Goal: Obtain resource: Obtain resource

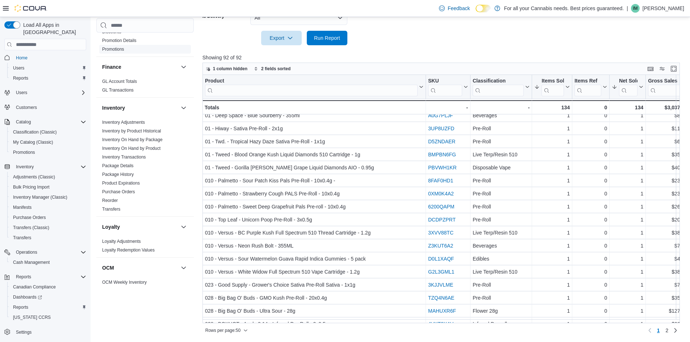
scroll to position [63, 0]
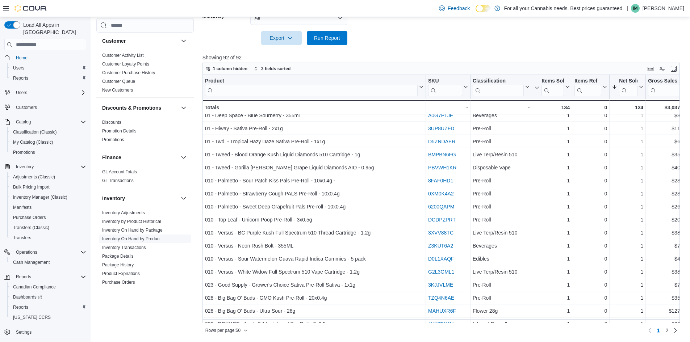
click at [150, 239] on link "Inventory On Hand by Product" at bounding box center [131, 239] width 58 height 5
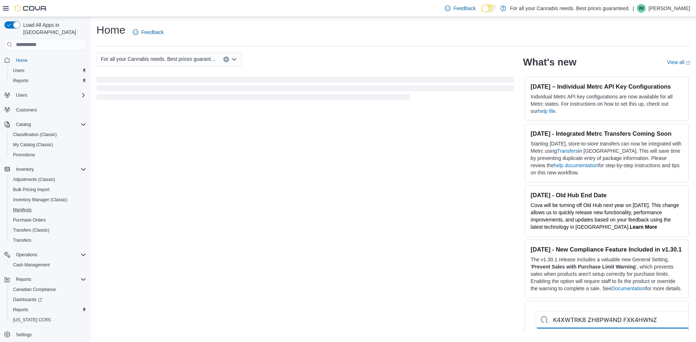
scroll to position [3, 0]
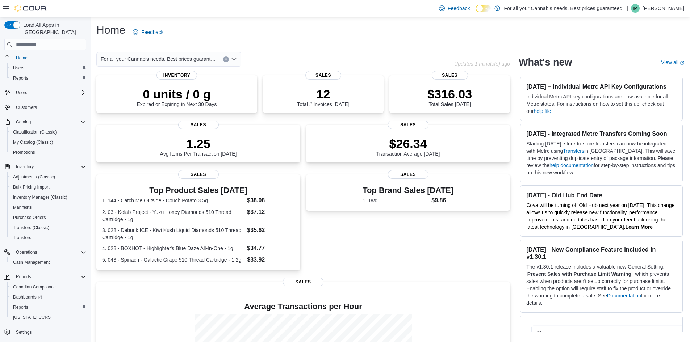
click at [24, 303] on button "Reports" at bounding box center [48, 308] width 82 height 10
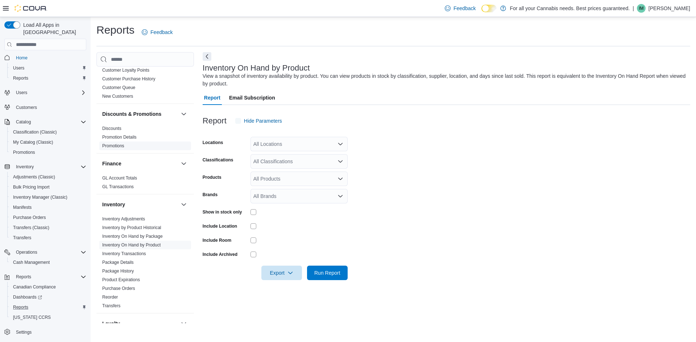
scroll to position [145, 0]
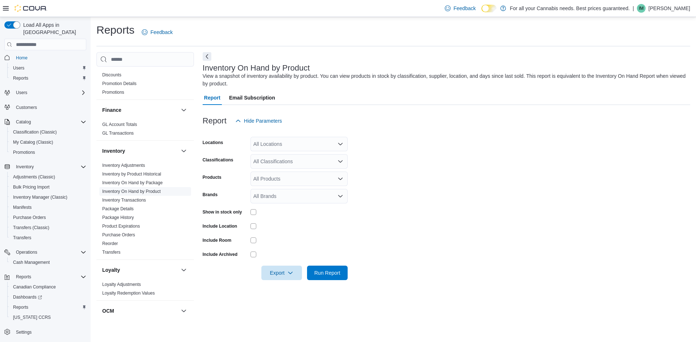
click at [147, 191] on link "Inventory On Hand by Product" at bounding box center [131, 191] width 58 height 5
click at [294, 144] on div "All Locations" at bounding box center [298, 144] width 97 height 14
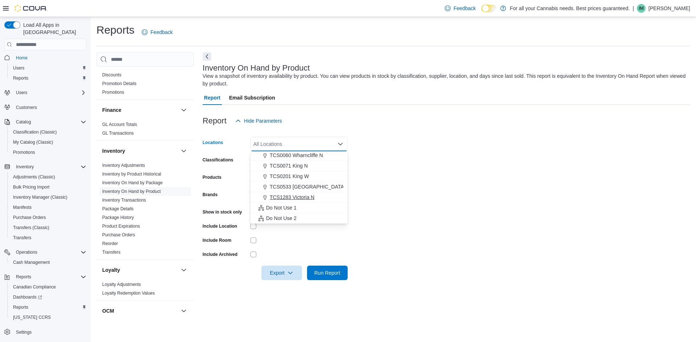
click at [309, 194] on span "TCS1283 Victoria N" at bounding box center [292, 197] width 45 height 7
click at [398, 191] on form "Locations TCS1283 [GEOGRAPHIC_DATA] N Combo box. Selected. TCS1283 [PERSON_NAME…" at bounding box center [446, 204] width 487 height 152
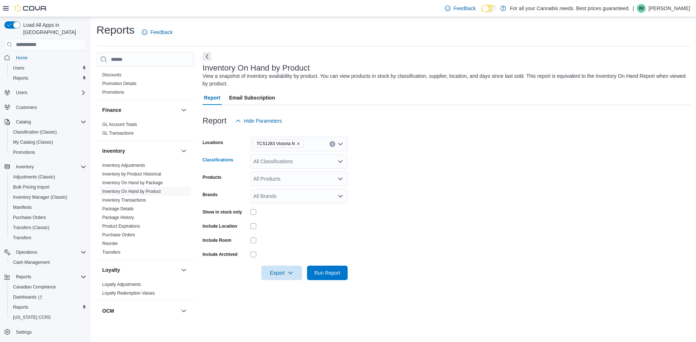
click at [309, 161] on div "All Classifications" at bounding box center [298, 161] width 97 height 14
click at [278, 237] on span "Pre-Roll" at bounding box center [275, 236] width 18 height 7
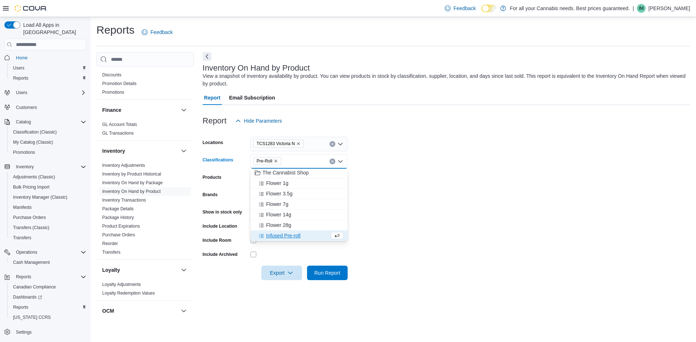
click at [285, 236] on span "Infused Pre-roll" at bounding box center [283, 235] width 34 height 7
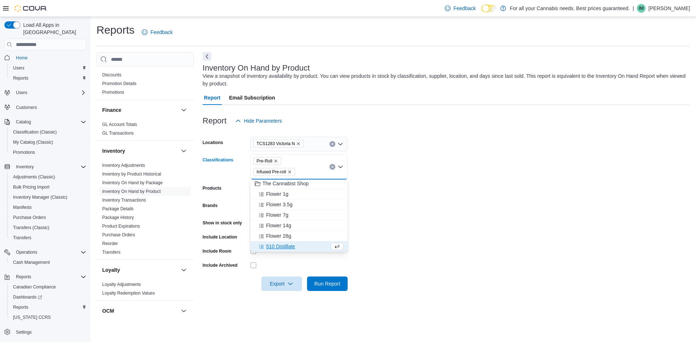
click at [474, 234] on form "Locations TCS1283 [GEOGRAPHIC_DATA] N Classifications Pre-Roll Infused Pre-roll…" at bounding box center [446, 209] width 487 height 163
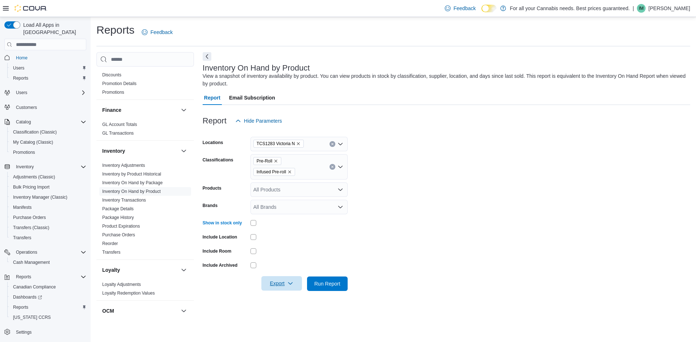
click at [283, 281] on span "Export" at bounding box center [282, 284] width 32 height 14
click at [296, 241] on span "Export to Excel" at bounding box center [282, 241] width 33 height 6
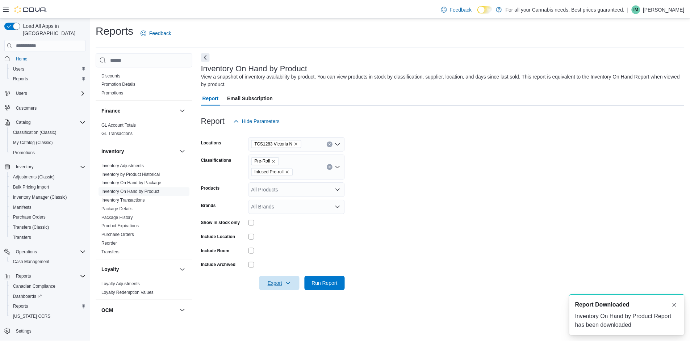
scroll to position [0, 0]
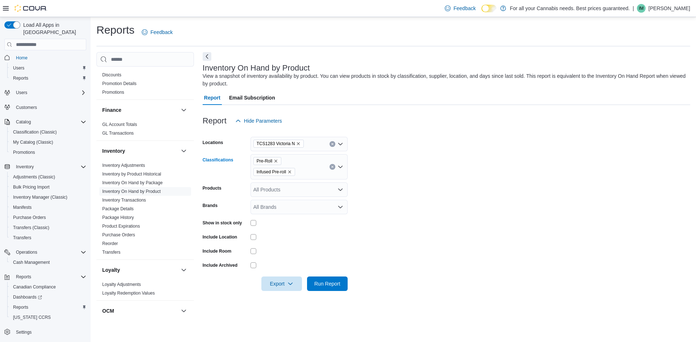
click at [332, 169] on button "Clear input" at bounding box center [332, 167] width 6 height 6
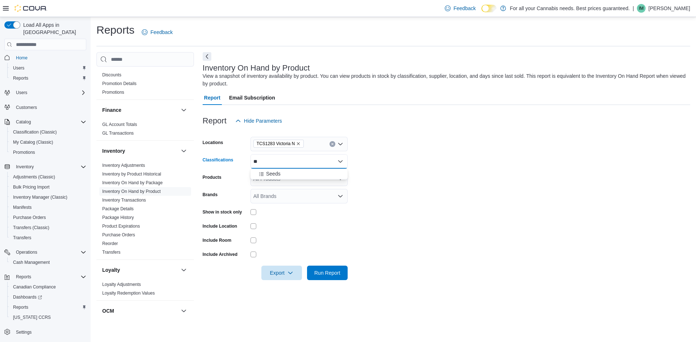
type input "*"
type input "**"
click at [287, 181] on div "Edibles" at bounding box center [299, 184] width 88 height 7
click at [506, 210] on form "Locations TCS1283 Victoria N Classifications Edibles Combo box. Selected. Edibl…" at bounding box center [446, 204] width 487 height 152
click at [338, 273] on span "Run Report" at bounding box center [327, 272] width 26 height 7
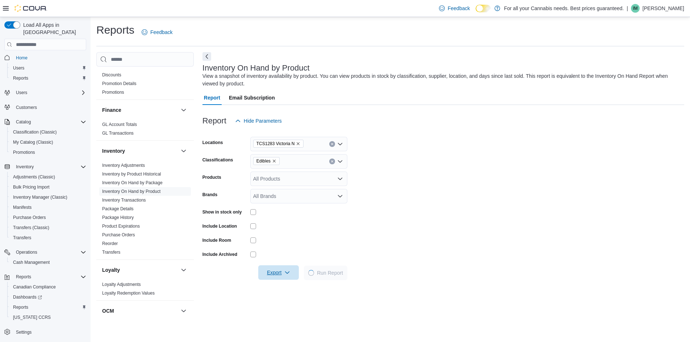
click at [290, 274] on icon "button" at bounding box center [287, 273] width 6 height 6
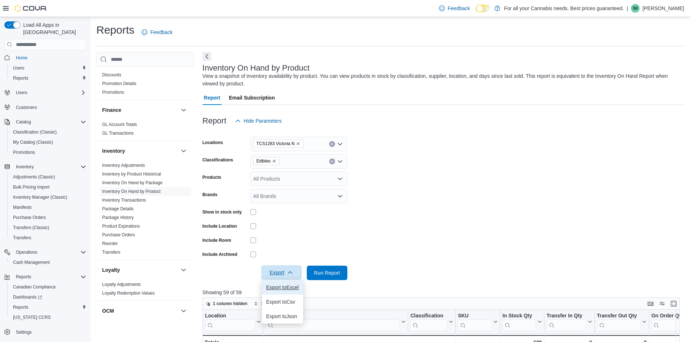
click at [296, 286] on span "Export to Excel" at bounding box center [282, 288] width 33 height 6
